Goal: Task Accomplishment & Management: Check status

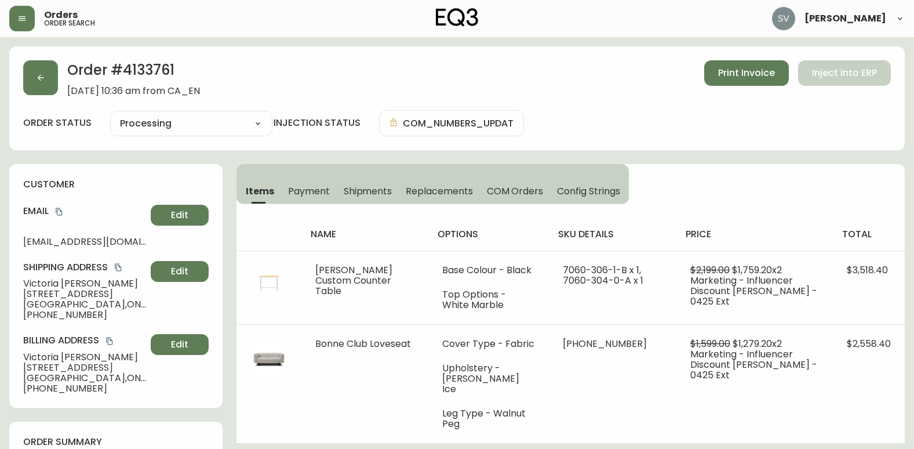
select select "PROCESSING"
click at [52, 75] on button "button" at bounding box center [40, 77] width 35 height 35
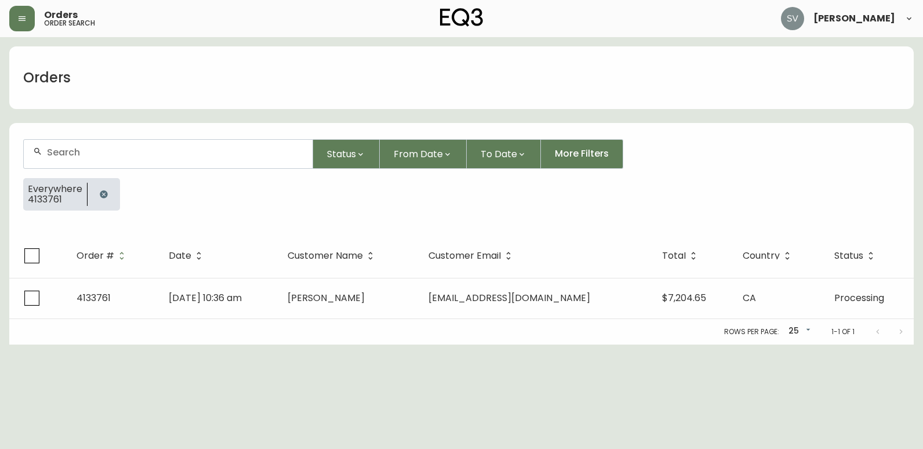
click at [100, 195] on icon "button" at bounding box center [104, 194] width 8 height 8
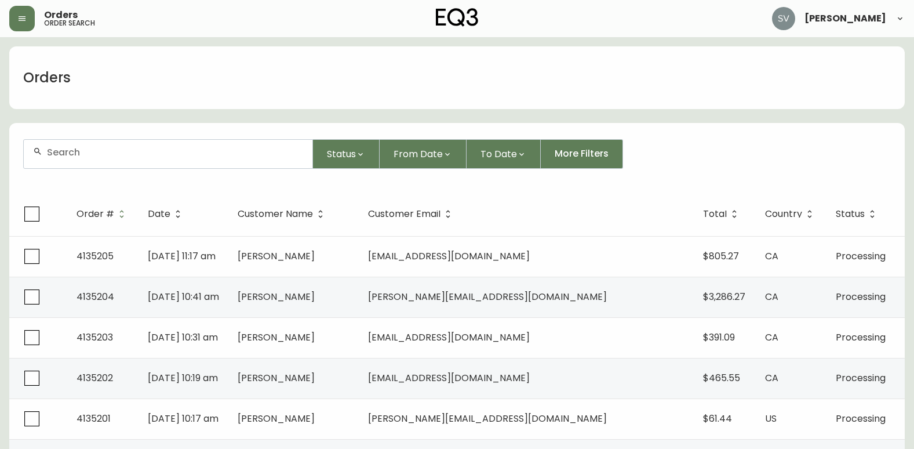
click at [148, 161] on div at bounding box center [168, 154] width 289 height 28
click at [212, 215] on li "jack reed" at bounding box center [168, 218] width 289 height 20
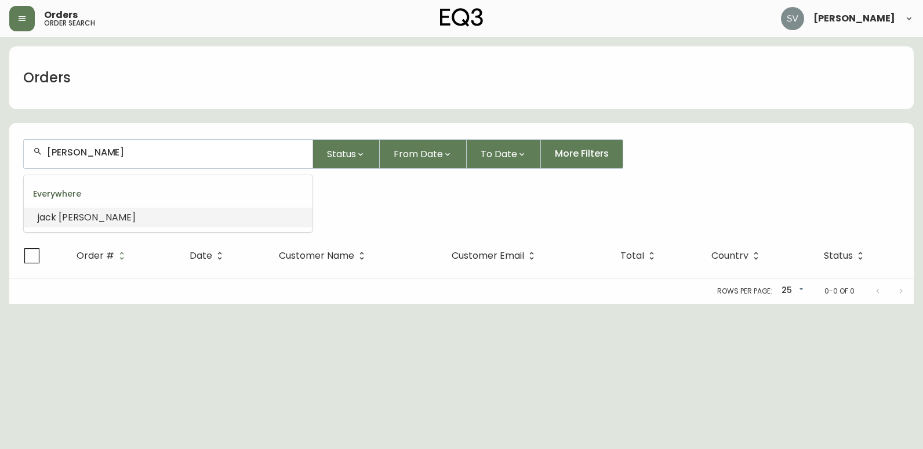
drag, startPoint x: 111, startPoint y: 148, endPoint x: -2, endPoint y: 137, distance: 113.5
click at [0, 137] on html "Orders order search Stephanie Vilaylack Orders jack reed Status From Date To Da…" at bounding box center [461, 152] width 923 height 304
type input "jack reed"
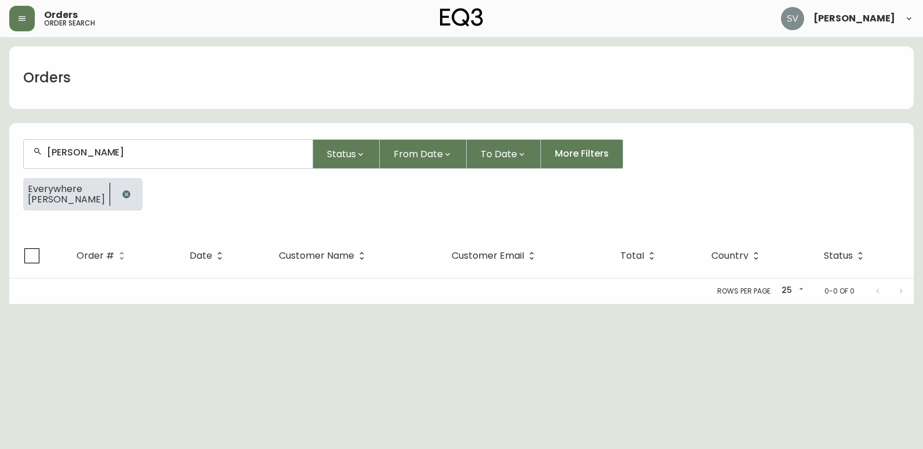
click at [326, 198] on div "Everywhere jack reed" at bounding box center [461, 199] width 877 height 42
click at [122, 192] on icon "button" at bounding box center [126, 194] width 8 height 8
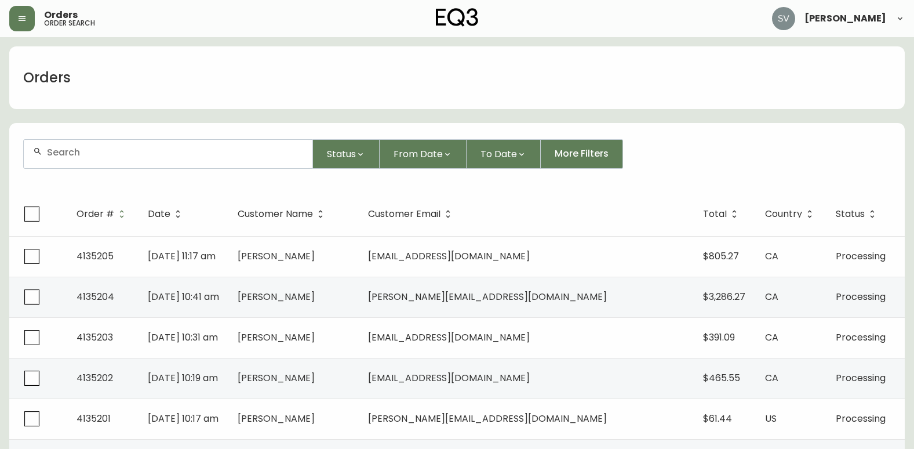
click at [112, 159] on div at bounding box center [168, 154] width 289 height 28
click at [154, 219] on li "eric reed" at bounding box center [168, 218] width 289 height 20
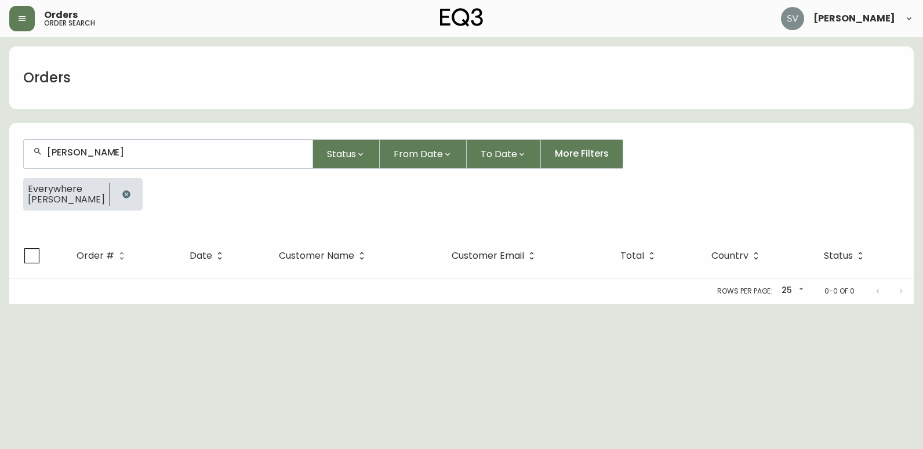
type input "eric reed"
click at [122, 193] on icon "button" at bounding box center [126, 194] width 9 height 9
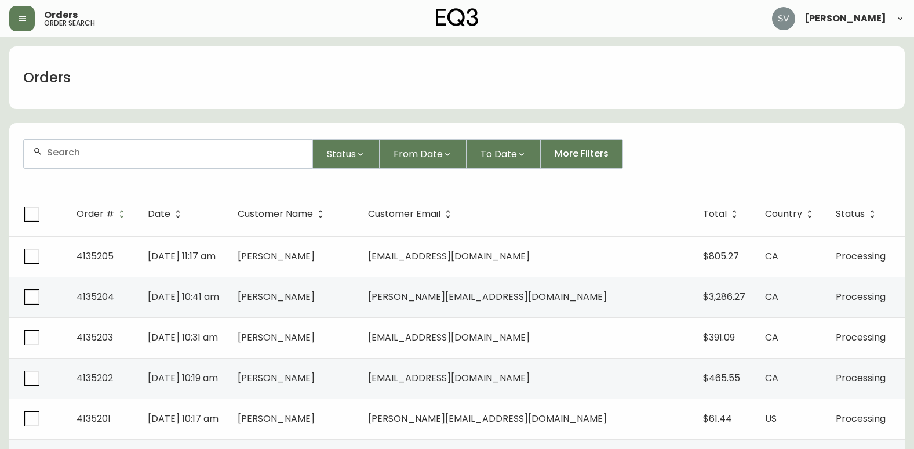
click at [851, 174] on form "Status From Date To Date More Filters" at bounding box center [457, 158] width 896 height 67
click at [903, 172] on form "Status From Date To Date More Filters" at bounding box center [457, 158] width 896 height 67
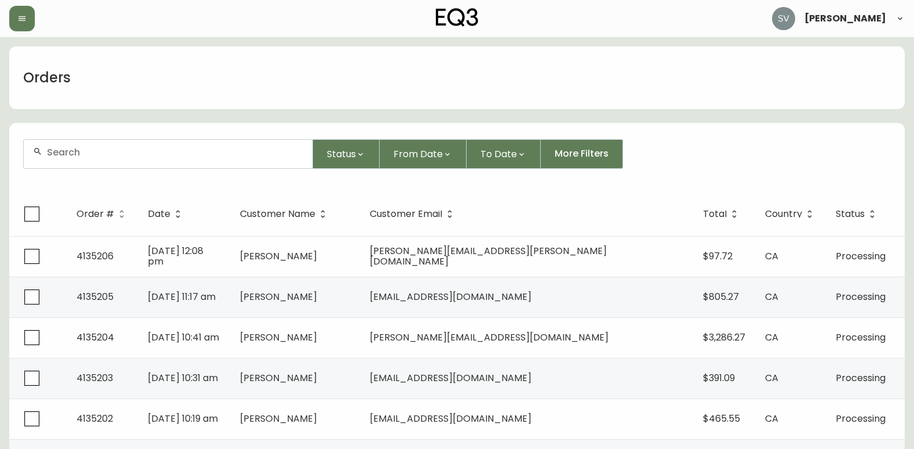
click at [88, 153] on input "text" at bounding box center [175, 152] width 256 height 11
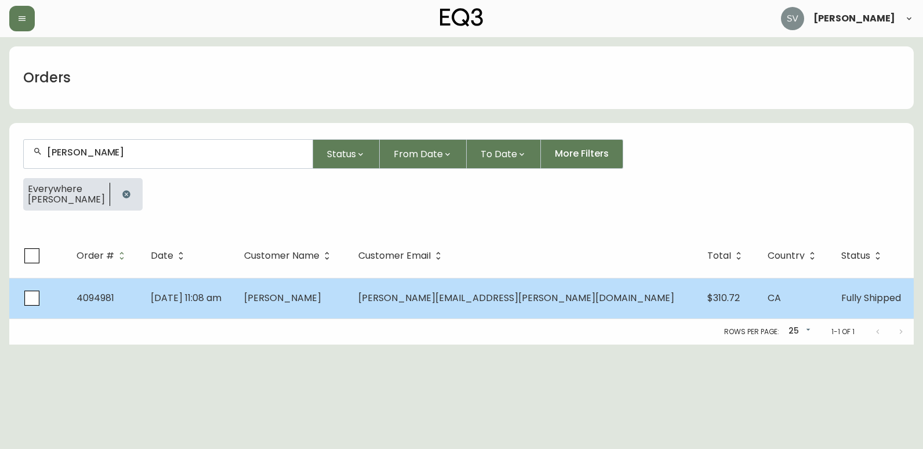
type input "[PERSON_NAME]"
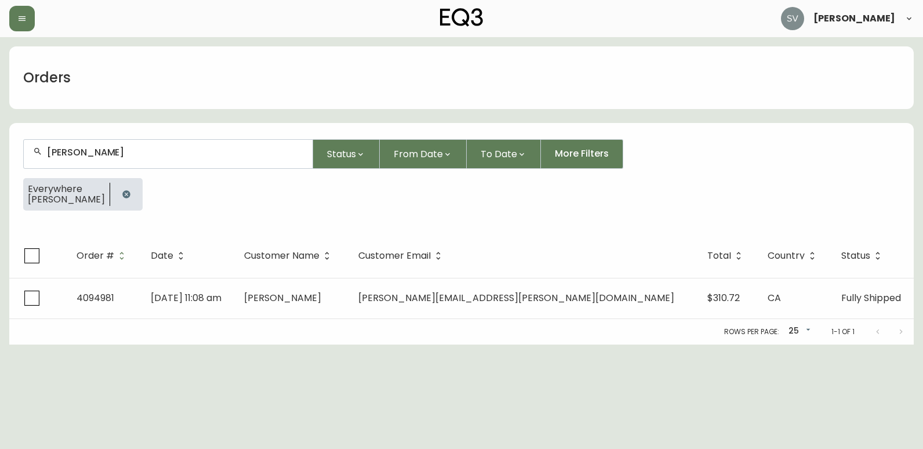
click at [348, 291] on td "[PERSON_NAME]" at bounding box center [292, 298] width 114 height 41
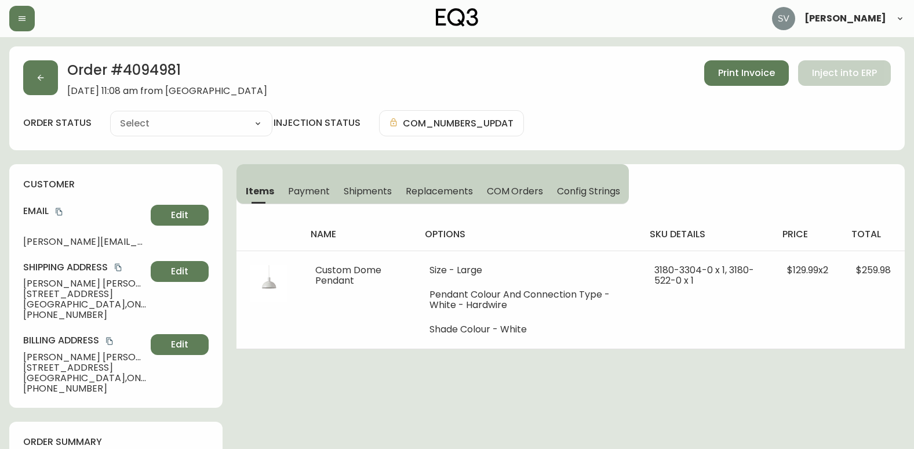
type input "Fully Shipped"
select select "FULLY_SHIPPED"
